Goal: Understand process/instructions: Learn about a topic

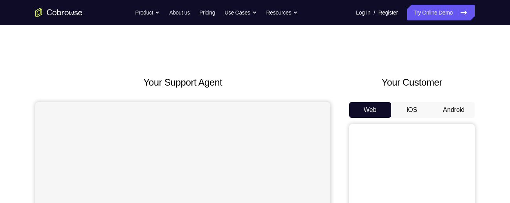
click at [443, 106] on button "Android" at bounding box center [454, 110] width 42 height 16
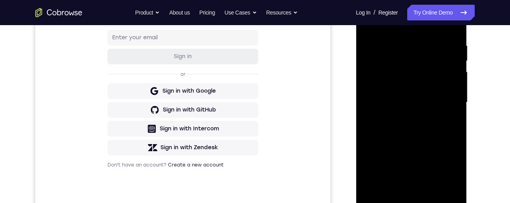
scroll to position [178, 0]
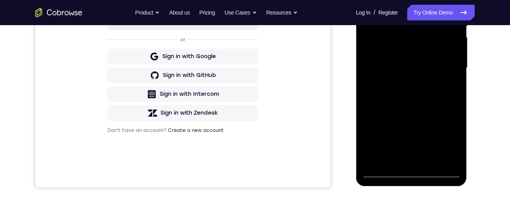
click at [414, 177] on div at bounding box center [411, 68] width 99 height 220
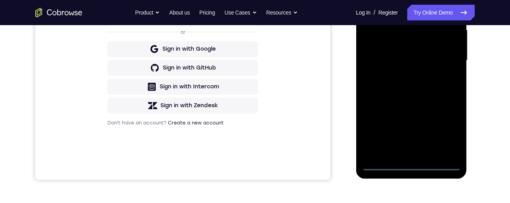
click at [451, 134] on div at bounding box center [411, 61] width 99 height 220
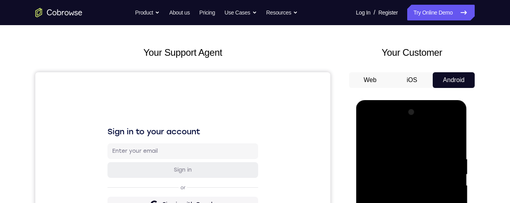
scroll to position [37, 0]
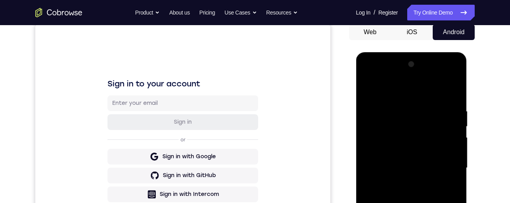
click at [443, 168] on div at bounding box center [411, 168] width 99 height 220
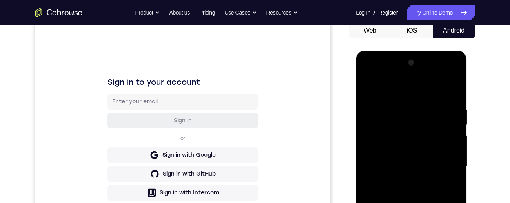
scroll to position [101, 0]
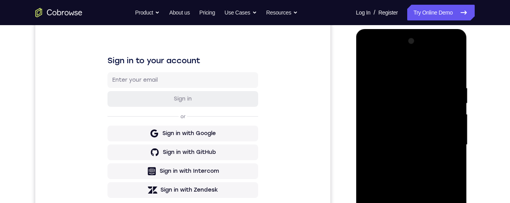
click at [404, 159] on div at bounding box center [411, 145] width 99 height 220
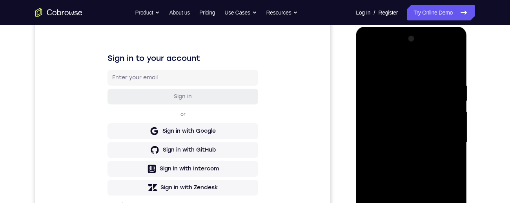
click at [408, 143] on div at bounding box center [411, 143] width 99 height 220
click at [404, 131] on div at bounding box center [411, 143] width 99 height 220
click at [440, 144] on div at bounding box center [411, 143] width 99 height 220
